Goal: Task Accomplishment & Management: Complete application form

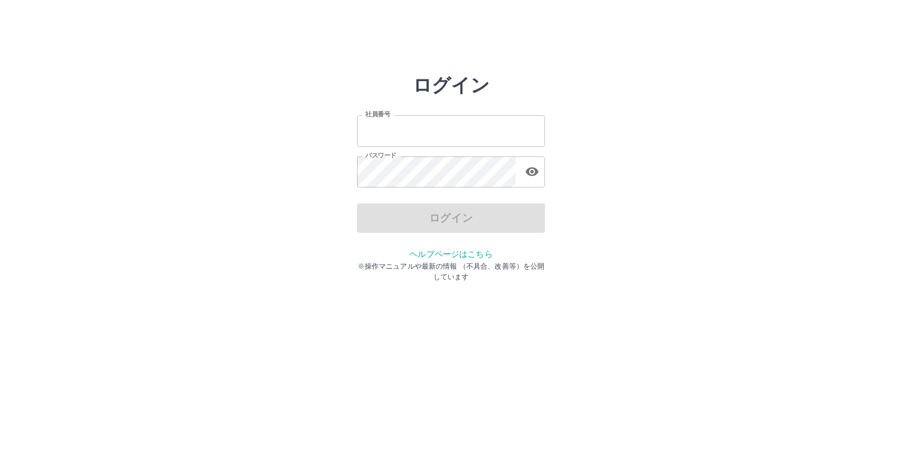
type input "*******"
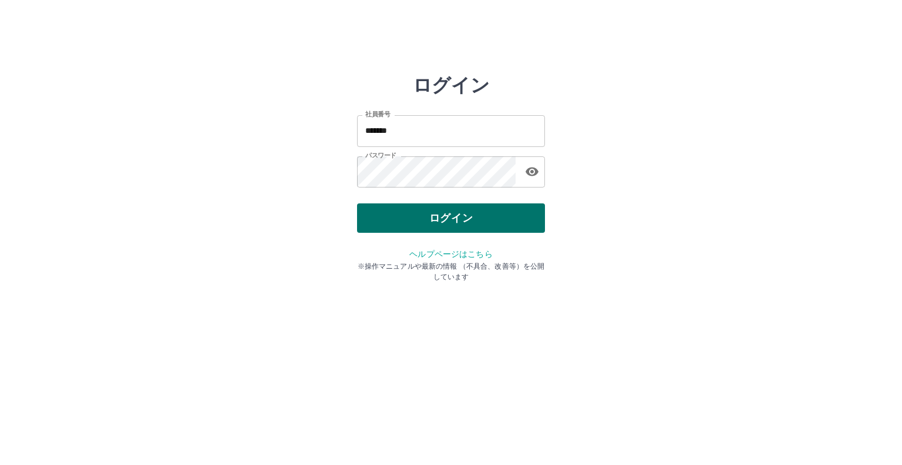
drag, startPoint x: 0, startPoint y: 0, endPoint x: 434, endPoint y: 220, distance: 486.7
click at [434, 220] on div "ログイン" at bounding box center [451, 217] width 188 height 29
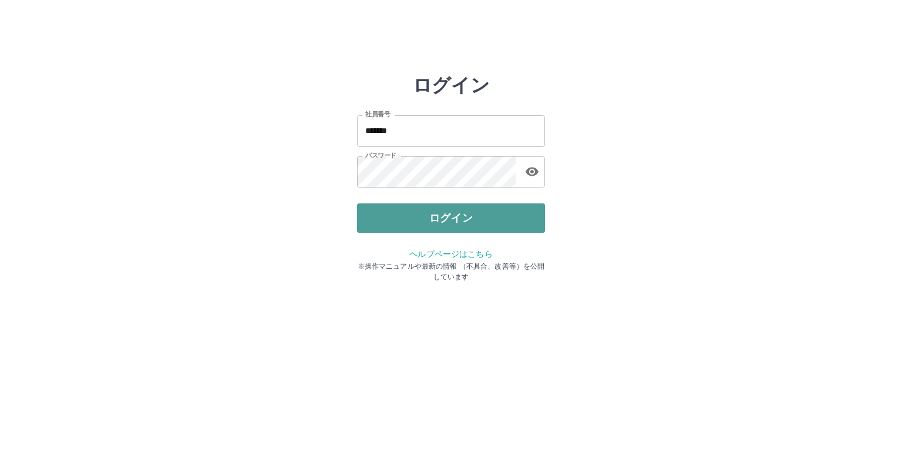
click at [434, 220] on button "ログイン" at bounding box center [451, 217] width 188 height 29
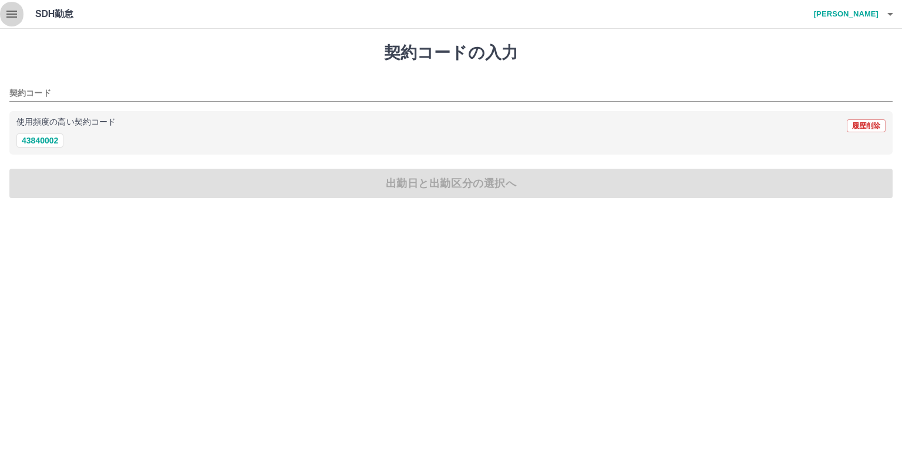
click at [12, 15] on icon "button" at bounding box center [12, 14] width 14 height 14
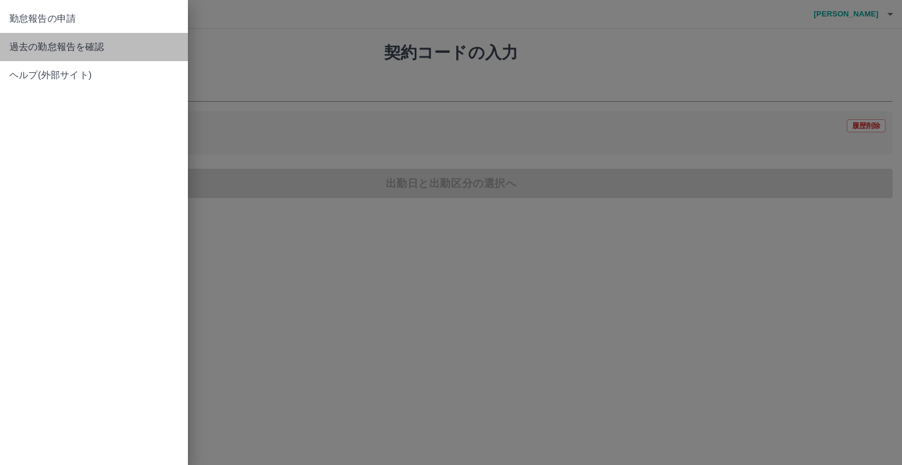
click at [20, 46] on span "過去の勤怠報告を確認" at bounding box center [93, 47] width 169 height 14
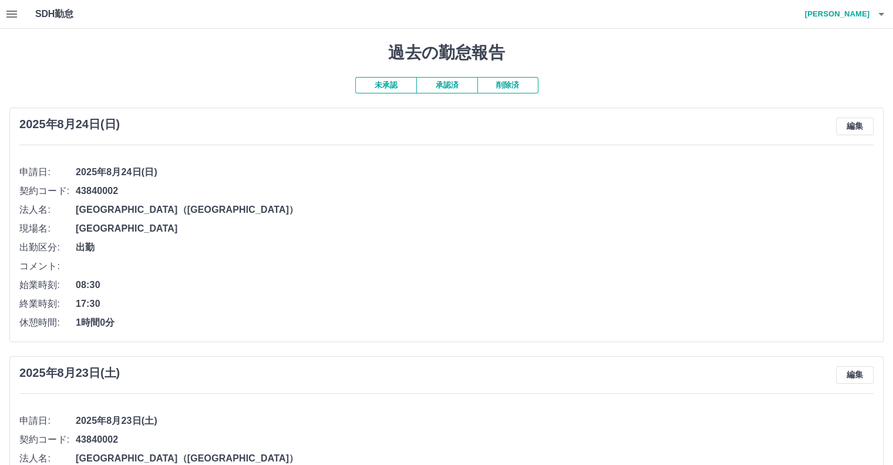
click at [443, 88] on button "承認済" at bounding box center [446, 85] width 61 height 16
click at [12, 15] on icon "button" at bounding box center [12, 14] width 14 height 14
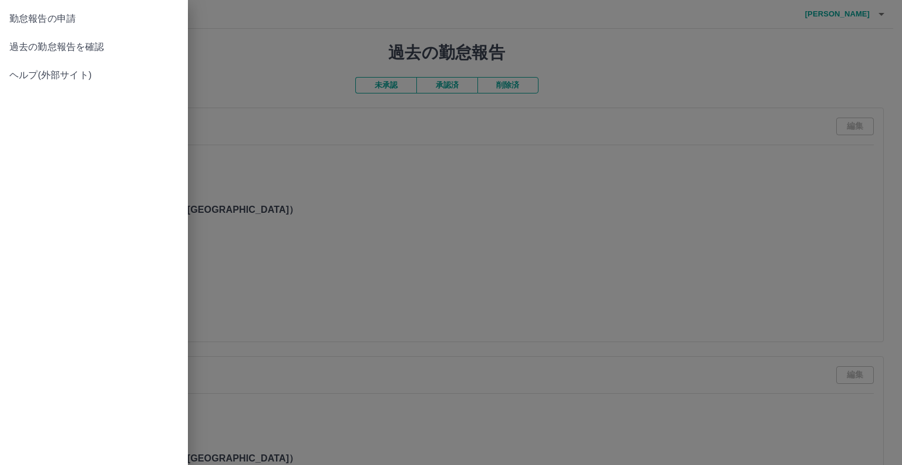
click at [40, 23] on span "勤怠報告の申請" at bounding box center [93, 19] width 169 height 14
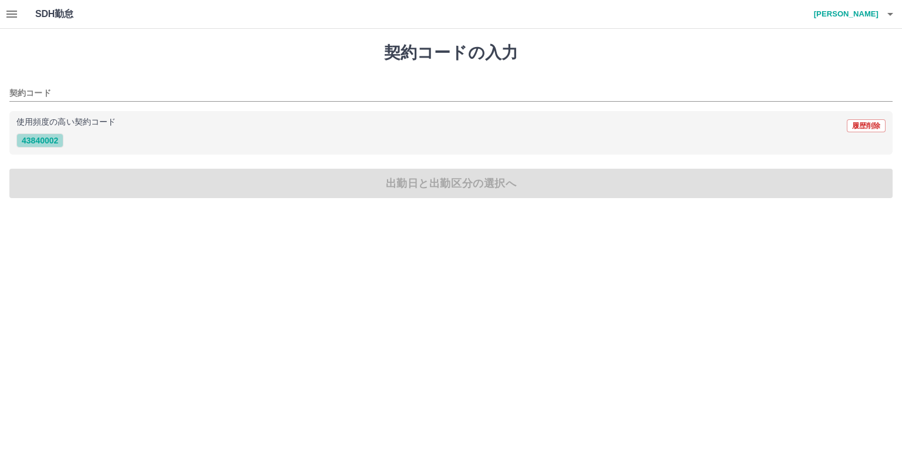
click at [48, 139] on button "43840002" at bounding box center [39, 140] width 47 height 14
type input "********"
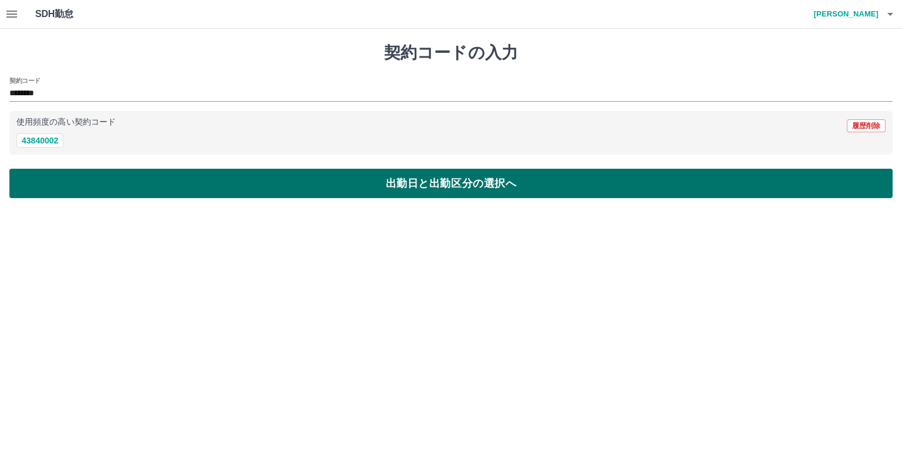
click at [266, 187] on button "出勤日と出勤区分の選択へ" at bounding box center [450, 183] width 883 height 29
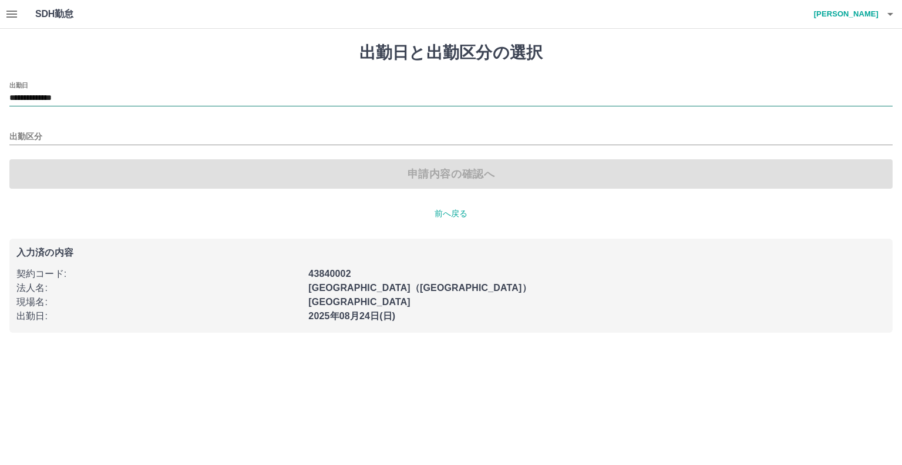
click at [231, 93] on input "**********" at bounding box center [450, 98] width 883 height 15
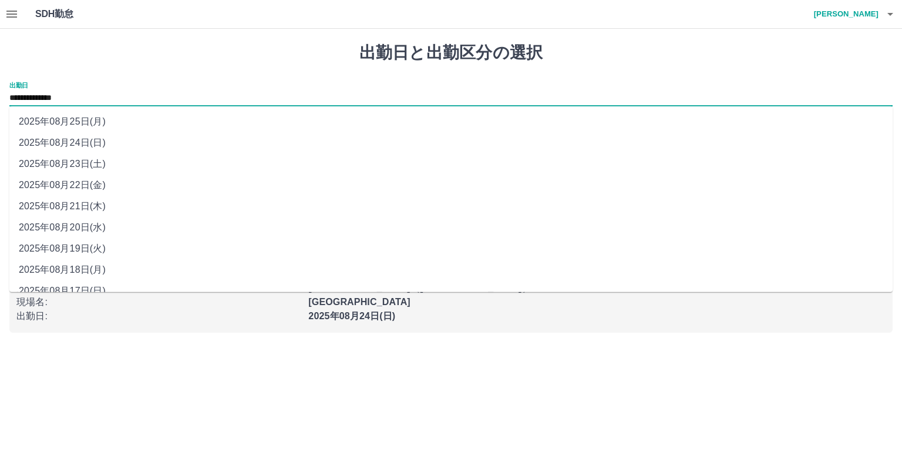
click at [165, 126] on li "2025年08月25日(月)" at bounding box center [450, 121] width 883 height 21
type input "**********"
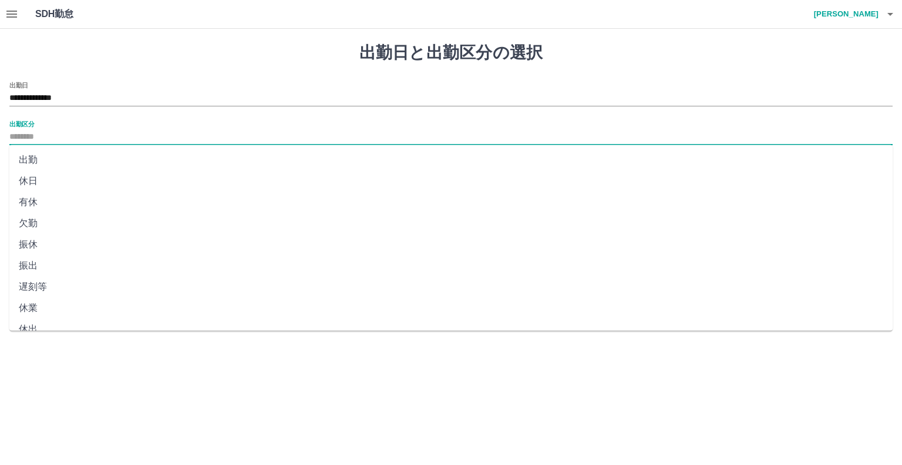
click at [144, 136] on input "出勤区分" at bounding box center [450, 137] width 883 height 15
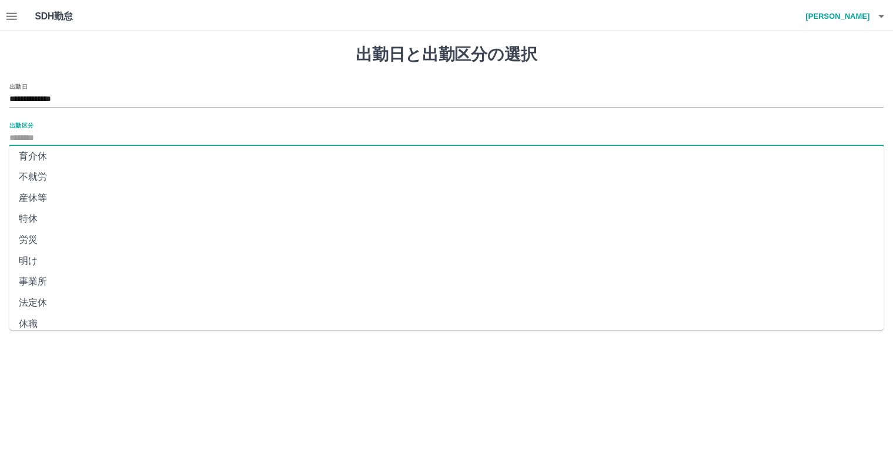
scroll to position [204, 0]
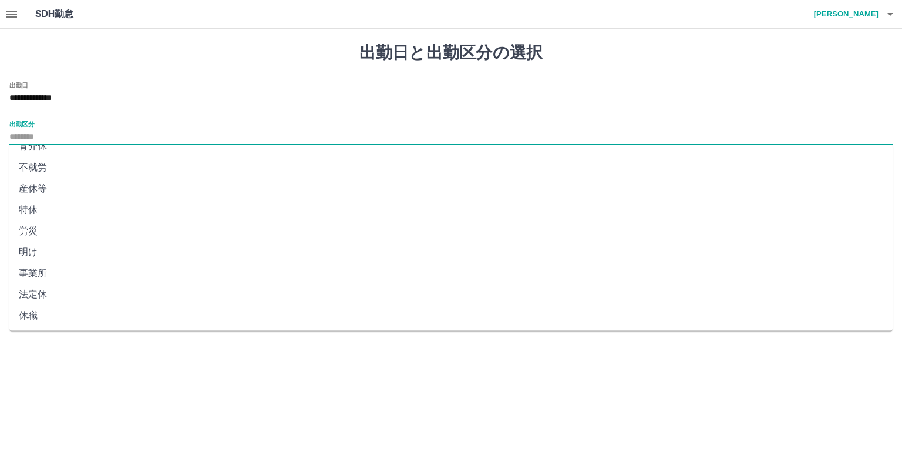
click at [59, 300] on li "法定休" at bounding box center [450, 294] width 883 height 21
type input "***"
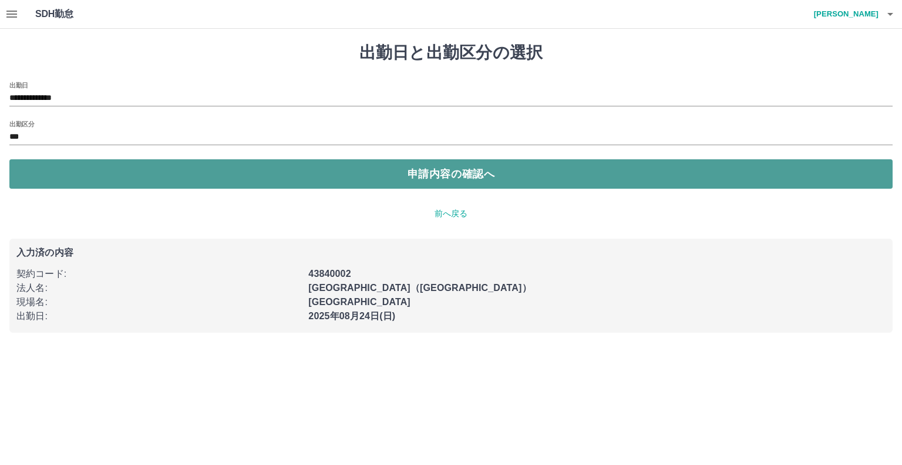
click at [288, 179] on button "申請内容の確認へ" at bounding box center [450, 173] width 883 height 29
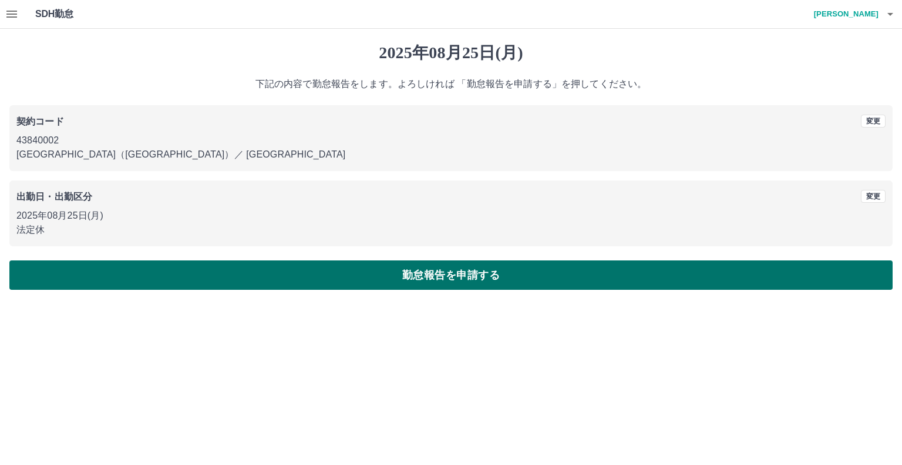
click at [369, 281] on button "勤怠報告を申請する" at bounding box center [450, 274] width 883 height 29
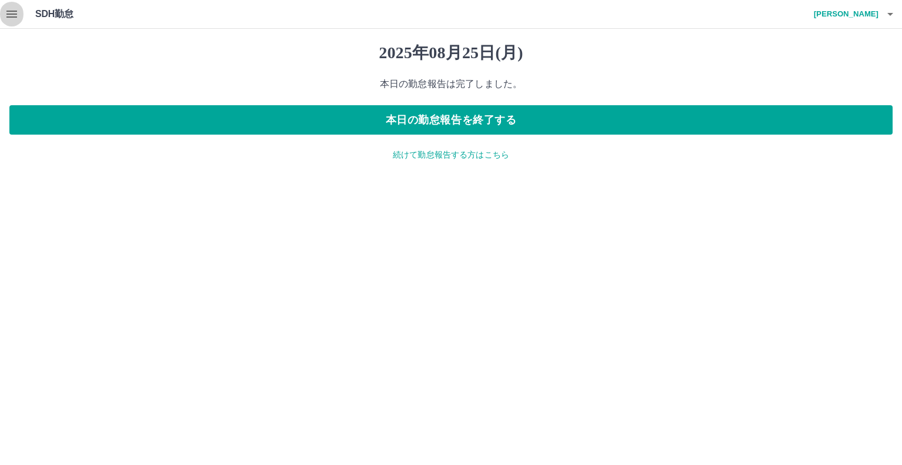
click at [14, 15] on icon "button" at bounding box center [12, 14] width 14 height 14
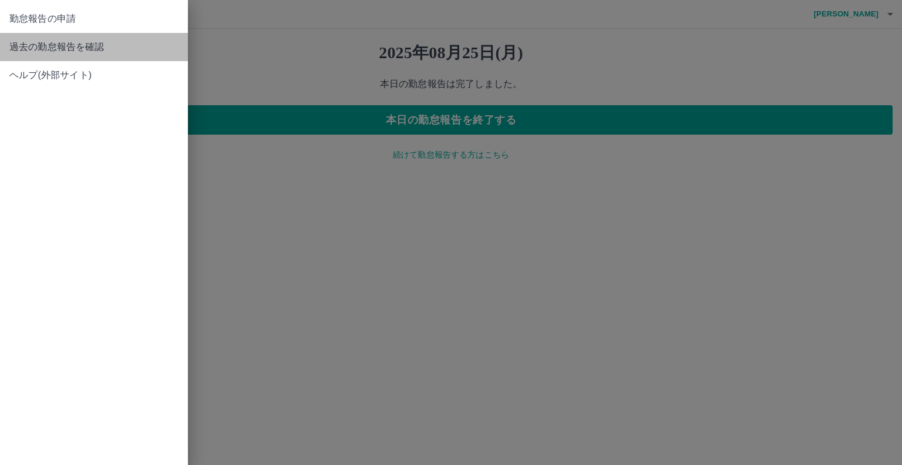
click at [39, 47] on span "過去の勤怠報告を確認" at bounding box center [93, 47] width 169 height 14
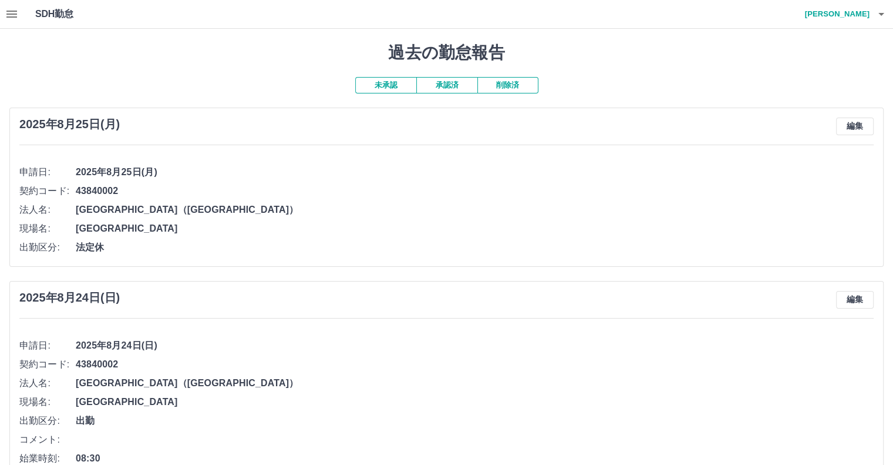
click at [390, 81] on button "未承認" at bounding box center [385, 85] width 61 height 16
click at [850, 13] on h4 "[PERSON_NAME]" at bounding box center [834, 14] width 70 height 28
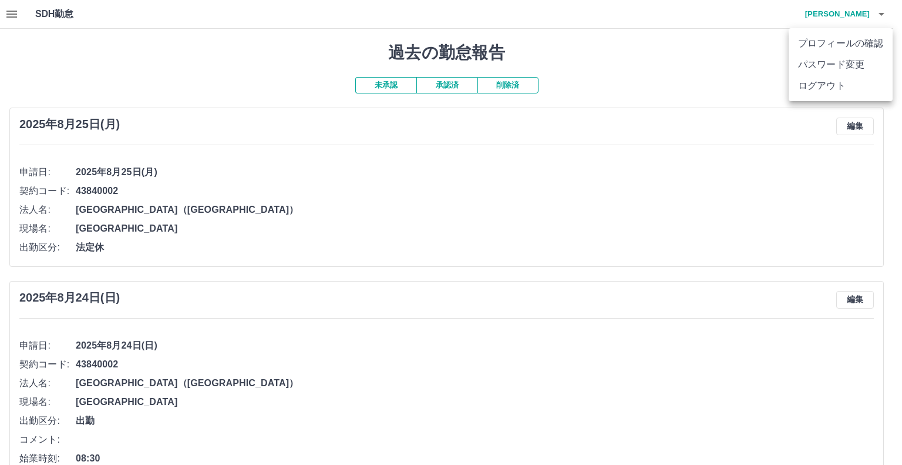
click at [822, 84] on li "ログアウト" at bounding box center [841, 85] width 104 height 21
